Goal: Task Accomplishment & Management: Complete application form

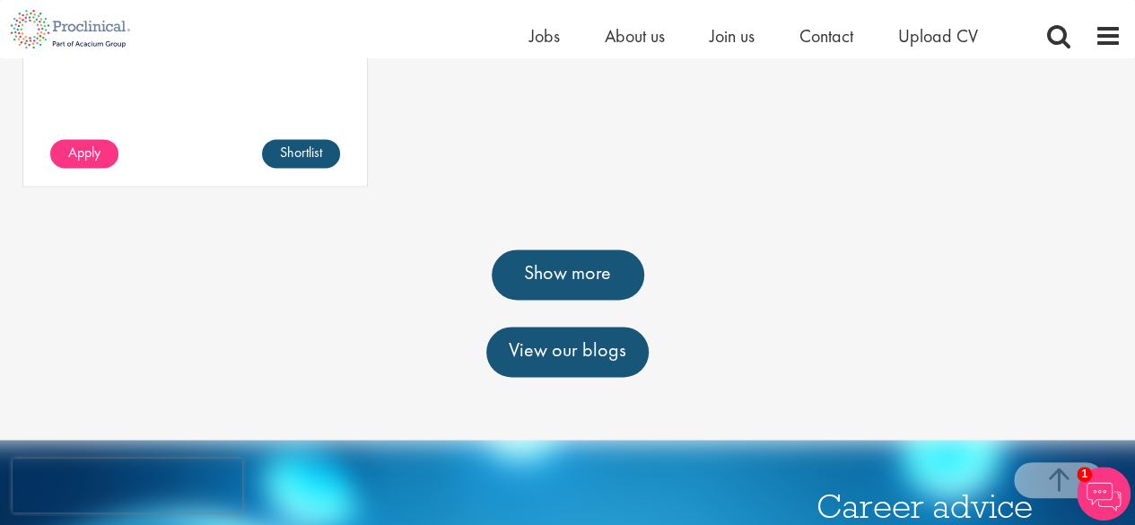
scroll to position [1296, 0]
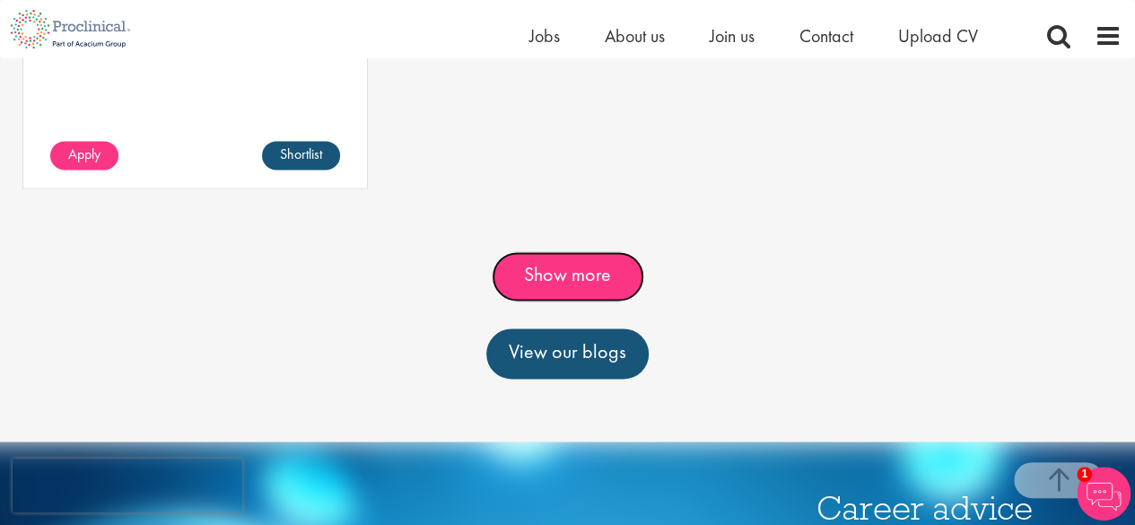
click at [606, 301] on link "Show more" at bounding box center [568, 276] width 153 height 50
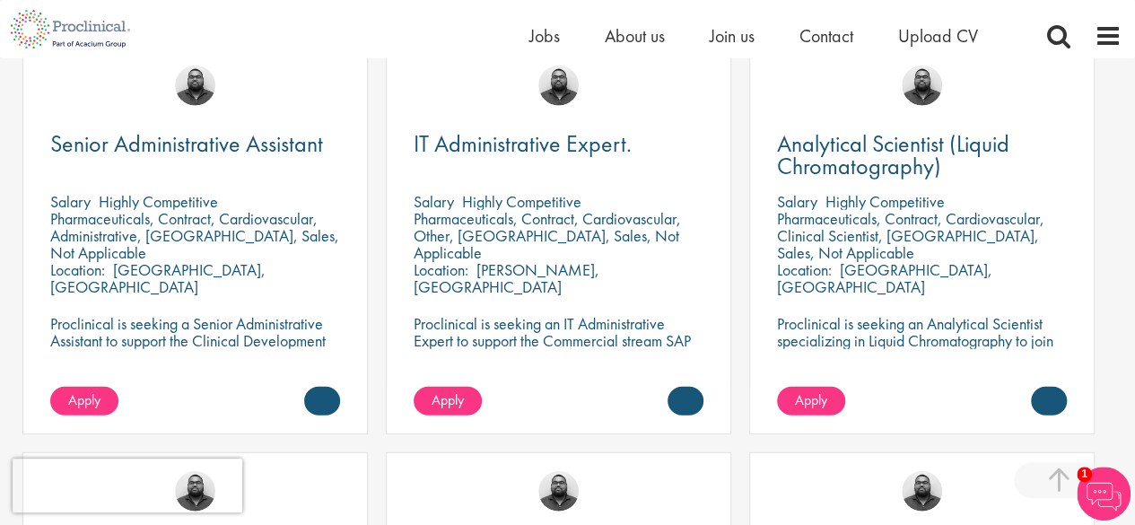
scroll to position [2266, 0]
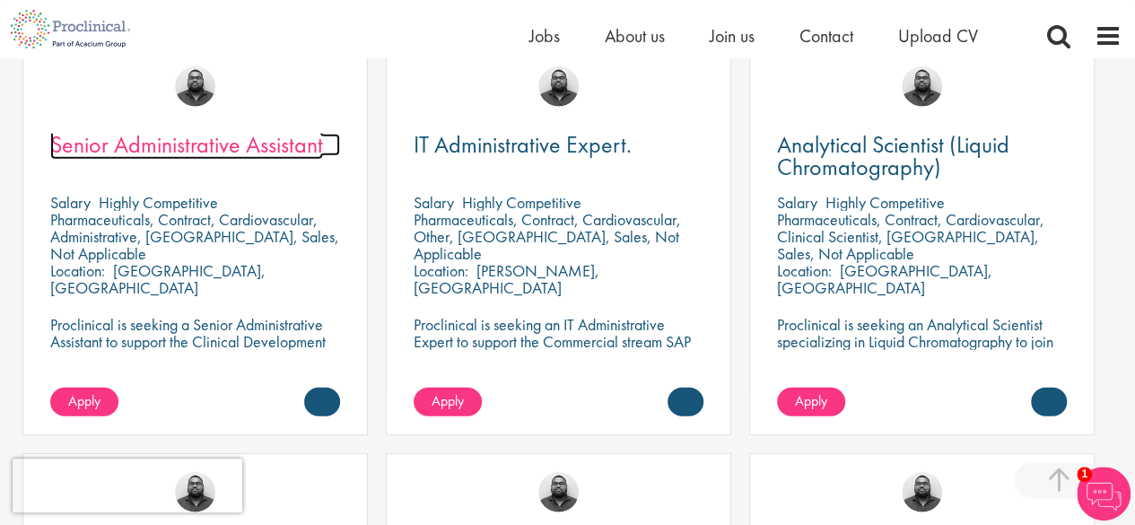
click at [291, 160] on span "Senior Administrative Assistant" at bounding box center [186, 144] width 273 height 31
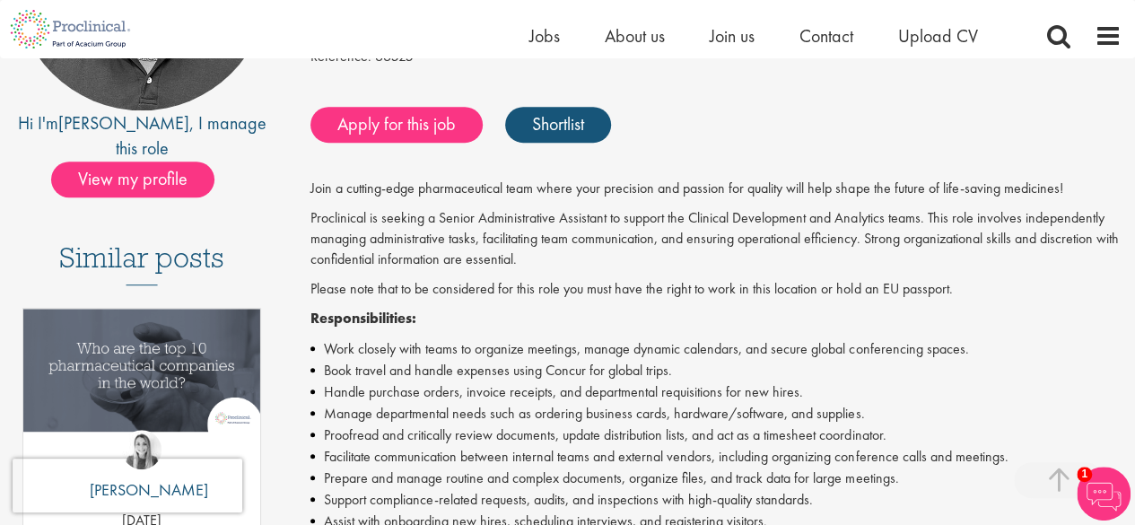
scroll to position [342, 0]
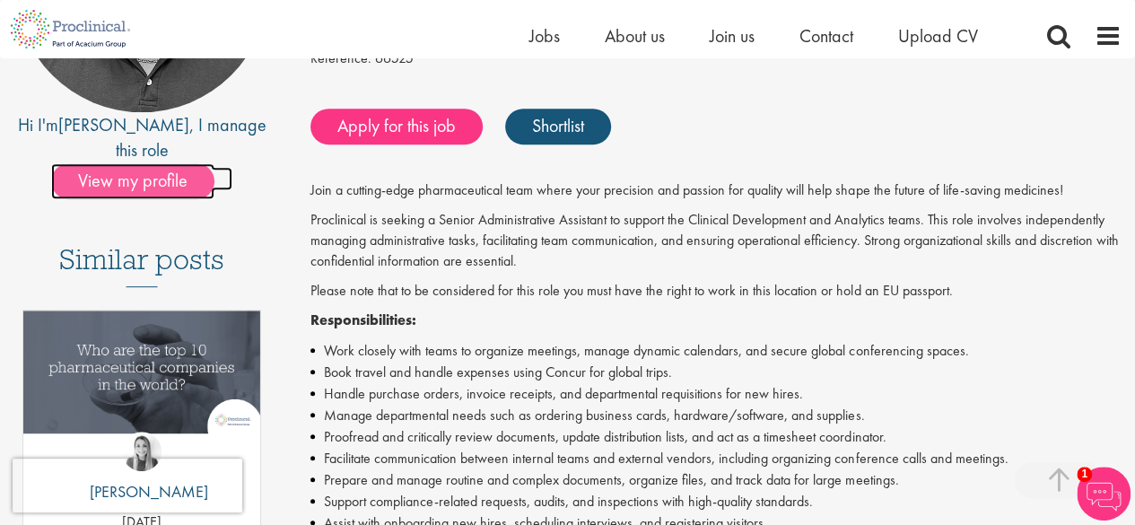
click at [153, 163] on span "View my profile" at bounding box center [132, 181] width 163 height 36
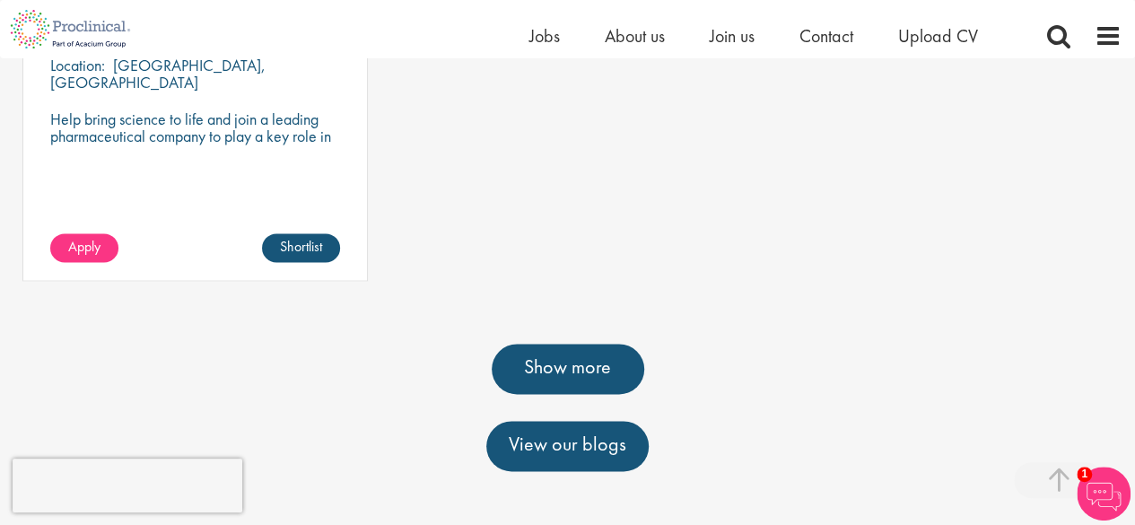
scroll to position [1205, 0]
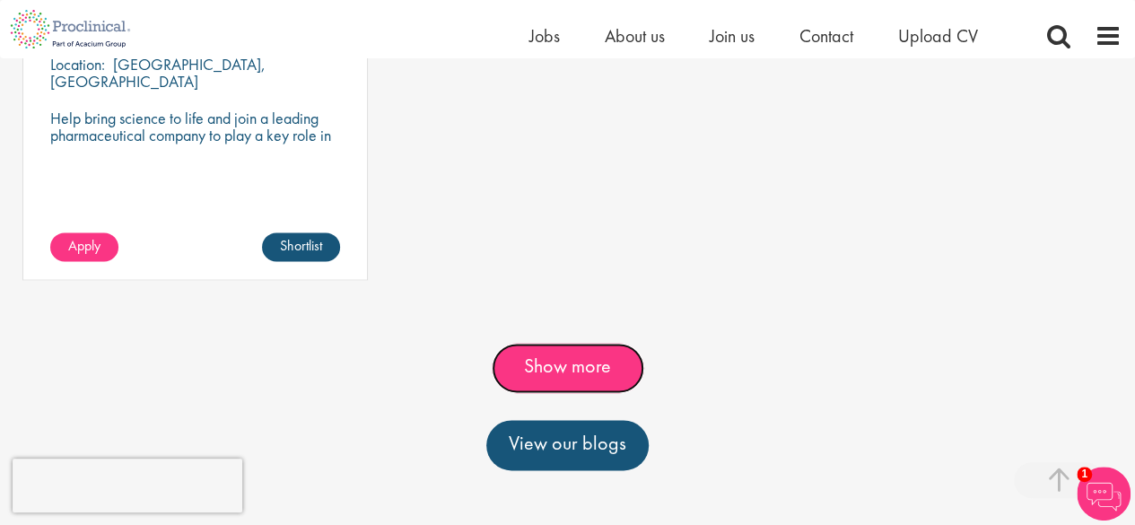
click at [580, 393] on link "Show more" at bounding box center [568, 368] width 153 height 50
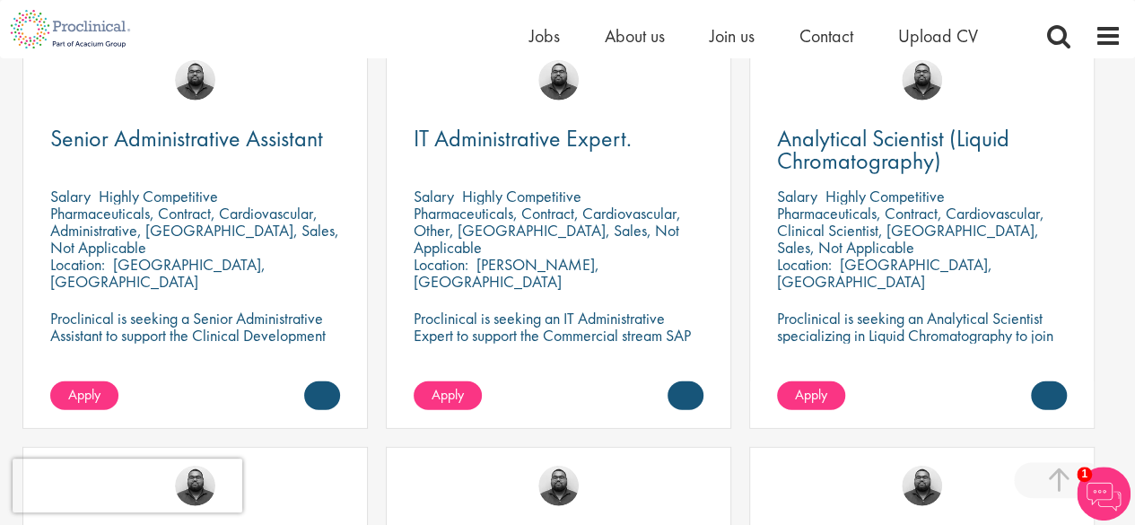
scroll to position [2272, 0]
